Goal: Find specific page/section: Find specific page/section

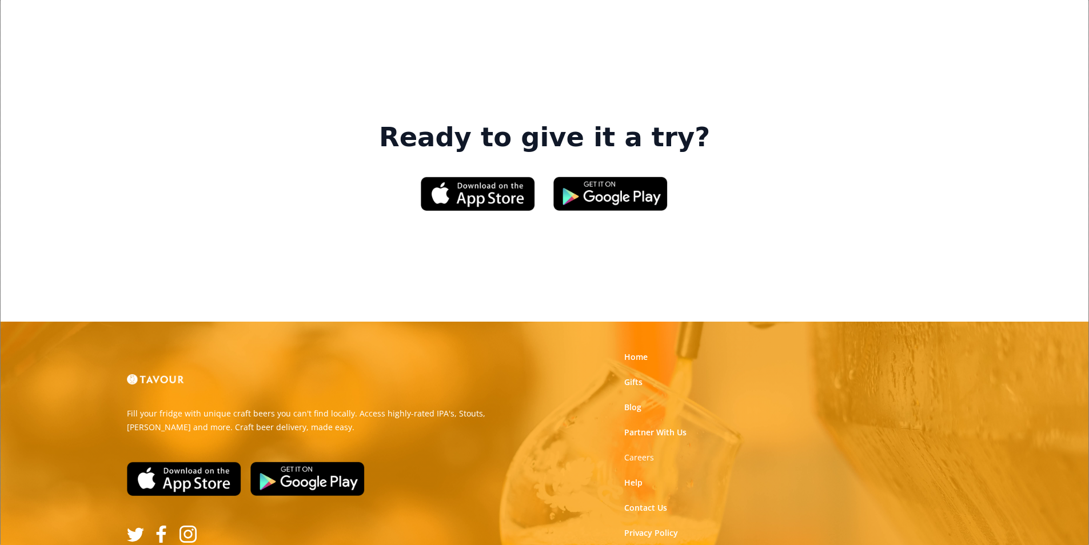
scroll to position [1730, 0]
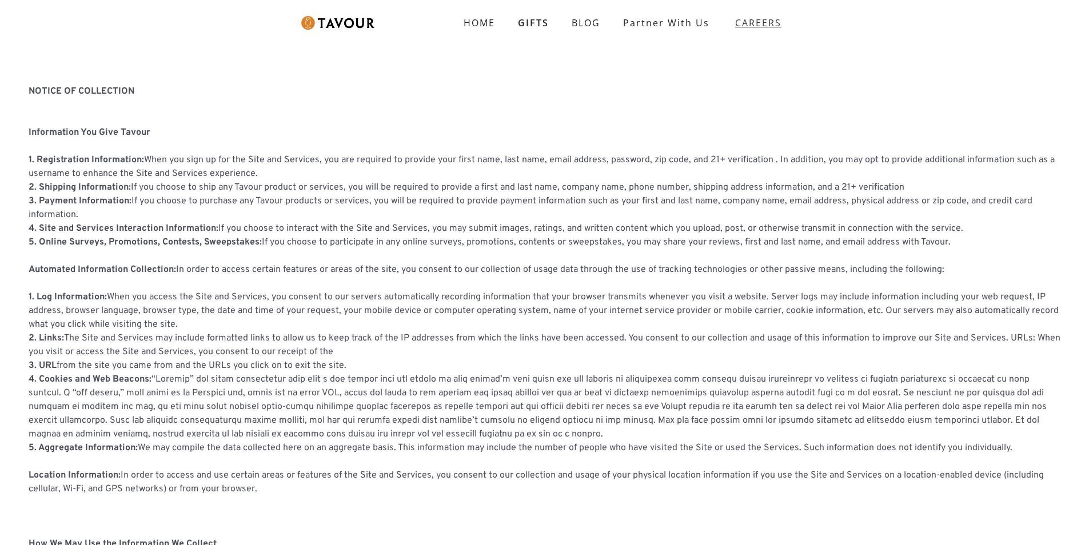
click at [768, 35] on link "CAREERS" at bounding box center [755, 23] width 69 height 32
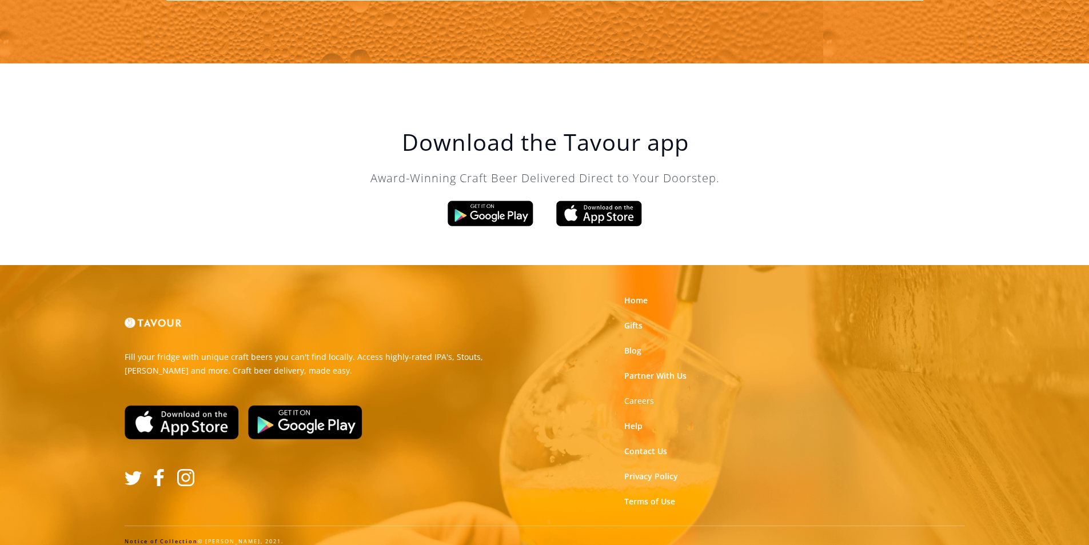
scroll to position [1939, 0]
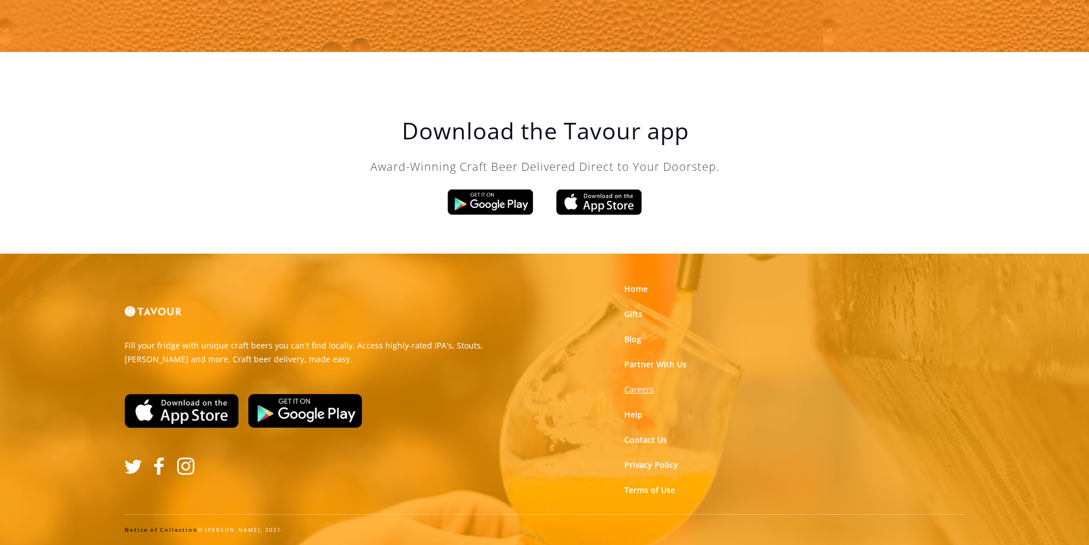
click at [634, 392] on strong "Careers" at bounding box center [639, 389] width 30 height 11
